Goal: Task Accomplishment & Management: Manage account settings

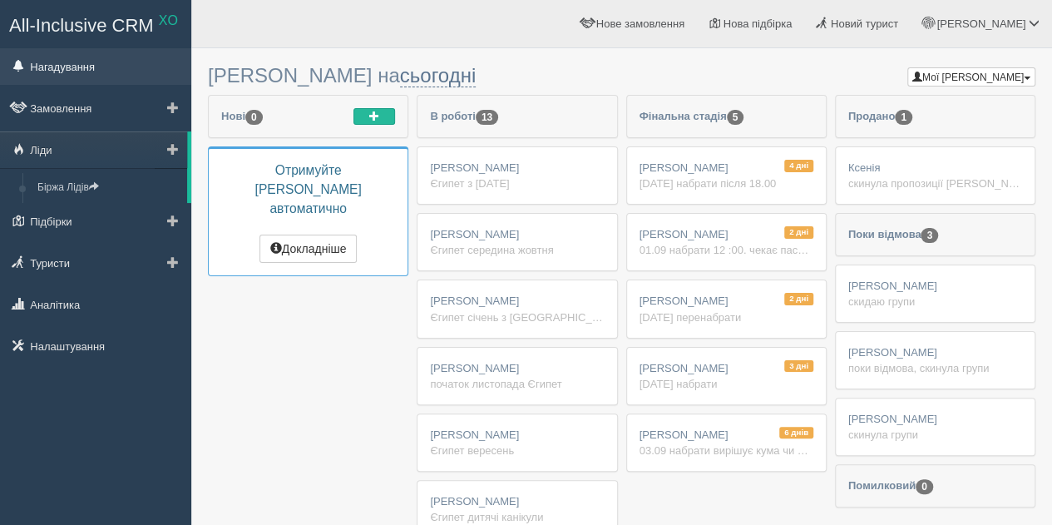
click at [75, 79] on link "Нагадування" at bounding box center [95, 66] width 191 height 37
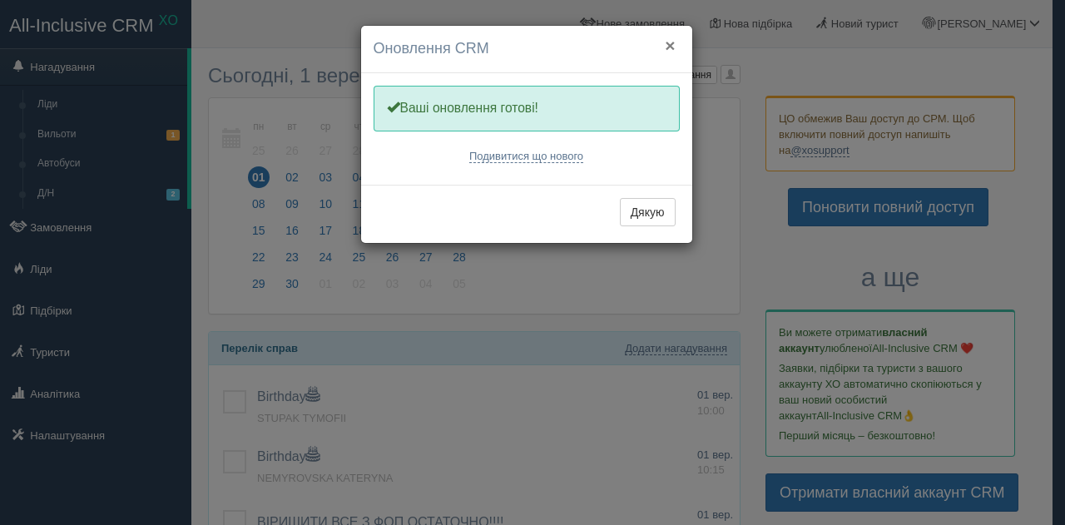
click at [668, 51] on button "×" at bounding box center [670, 45] width 10 height 17
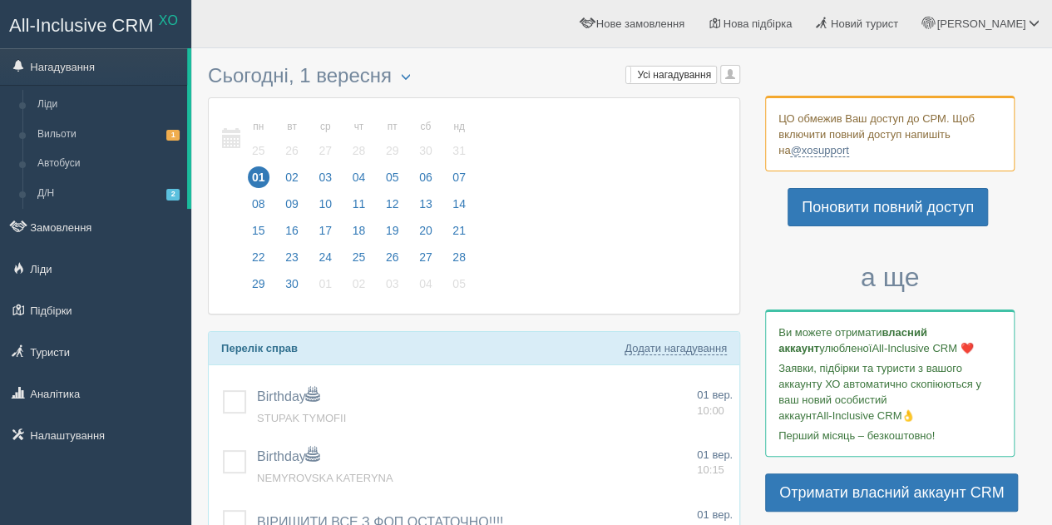
scroll to position [240, 0]
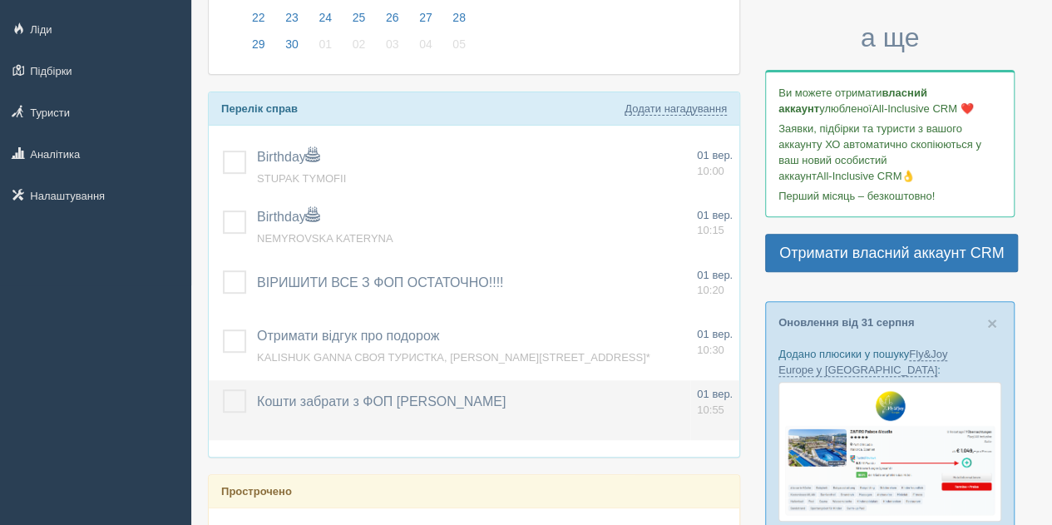
click at [223, 389] on label at bounding box center [223, 389] width 0 height 0
click at [0, 0] on input "checkbox" at bounding box center [0, 0] width 0 height 0
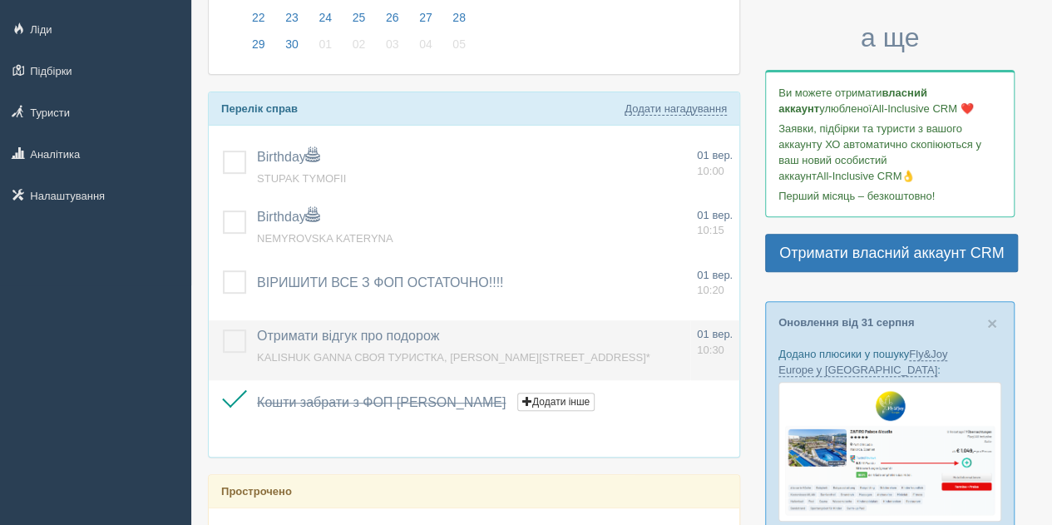
click at [493, 359] on td "Отримати відгук про подорож Додати інше Нагадування додано Нагадування оновлено…" at bounding box center [470, 350] width 440 height 60
click at [492, 356] on span "KALISHUK GANNA СВОЯ ТУРИСТКА, Svarog Villa 3*" at bounding box center [454, 357] width 394 height 12
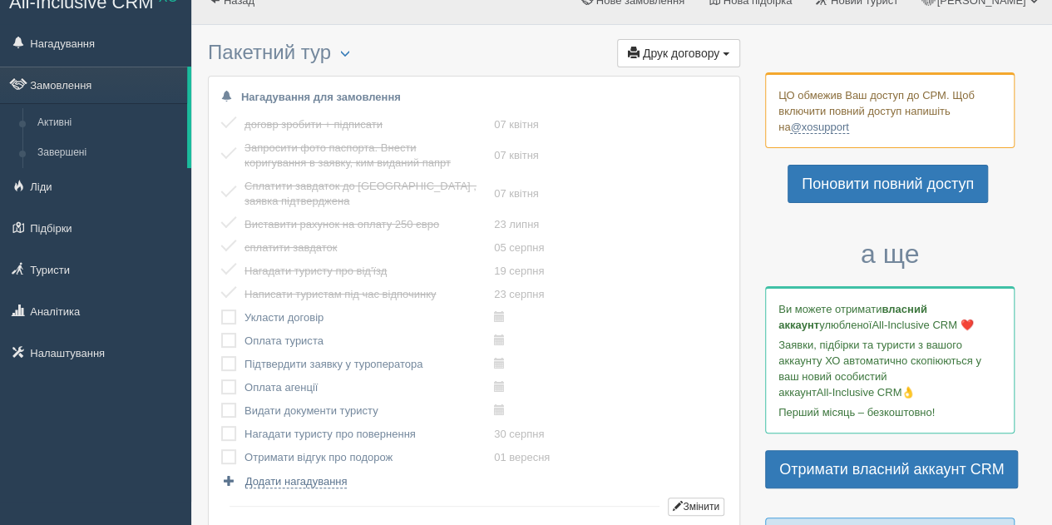
scroll to position [16, 0]
